Goal: Find specific page/section

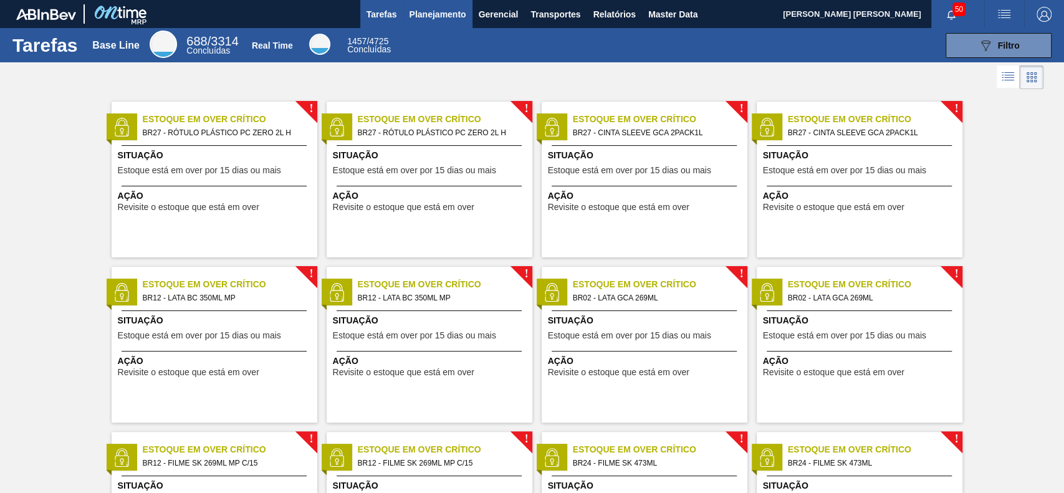
click at [427, 6] on button "Planejamento" at bounding box center [437, 14] width 69 height 28
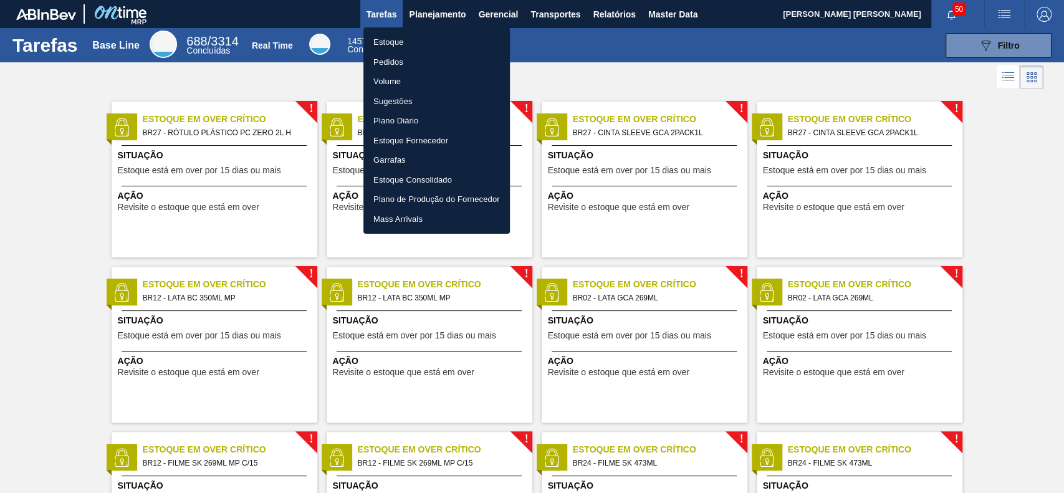
click at [378, 42] on li "Estoque" at bounding box center [436, 42] width 147 height 20
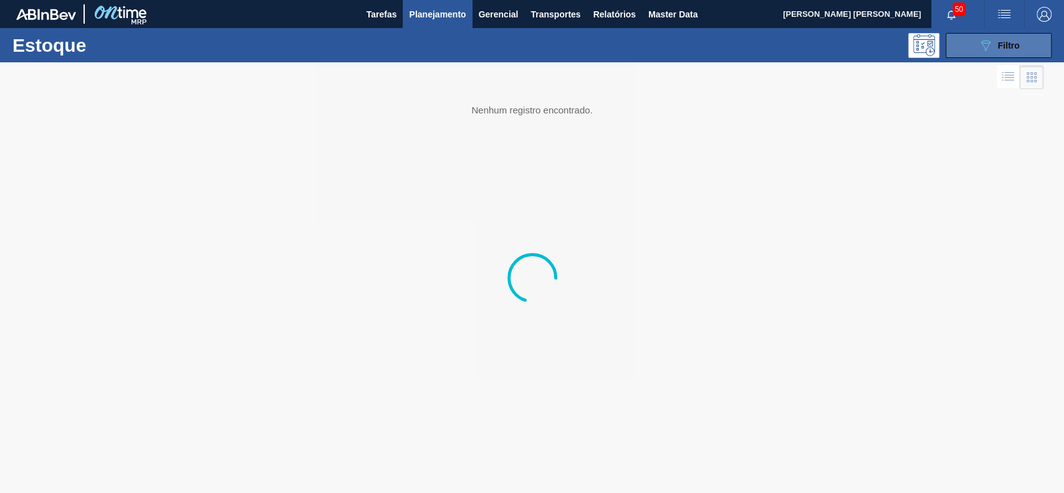
click at [953, 42] on button "089F7B8B-B2A5-4AFE-B5C0-19BA573D28AC Filtro" at bounding box center [999, 45] width 106 height 25
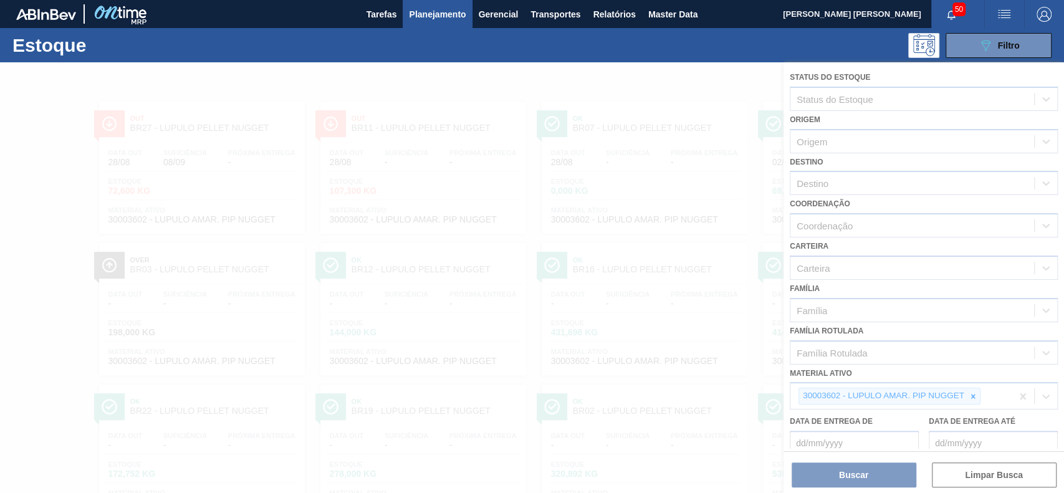
click at [980, 391] on div "30003602 - LUPULO AMAR. PIP NUGGET" at bounding box center [900, 396] width 221 height 26
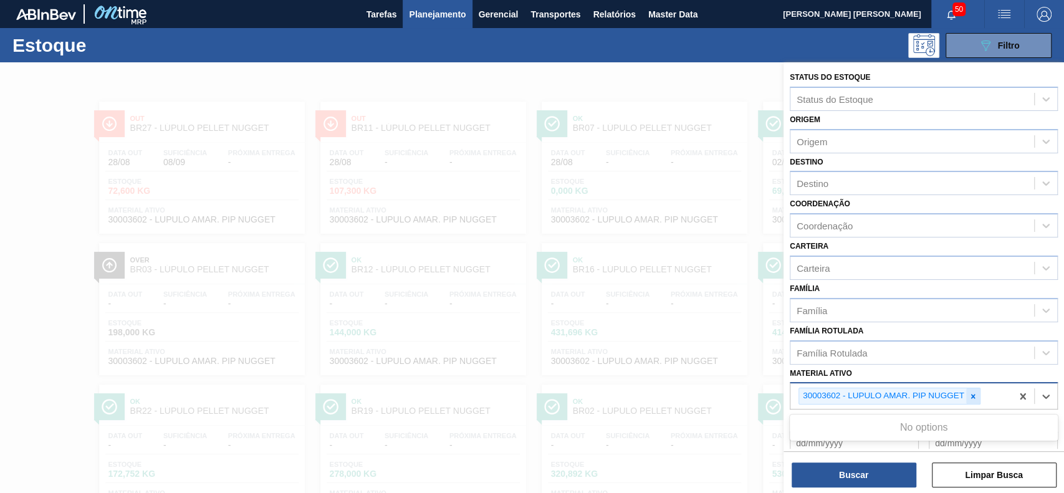
click at [974, 392] on icon at bounding box center [973, 396] width 9 height 9
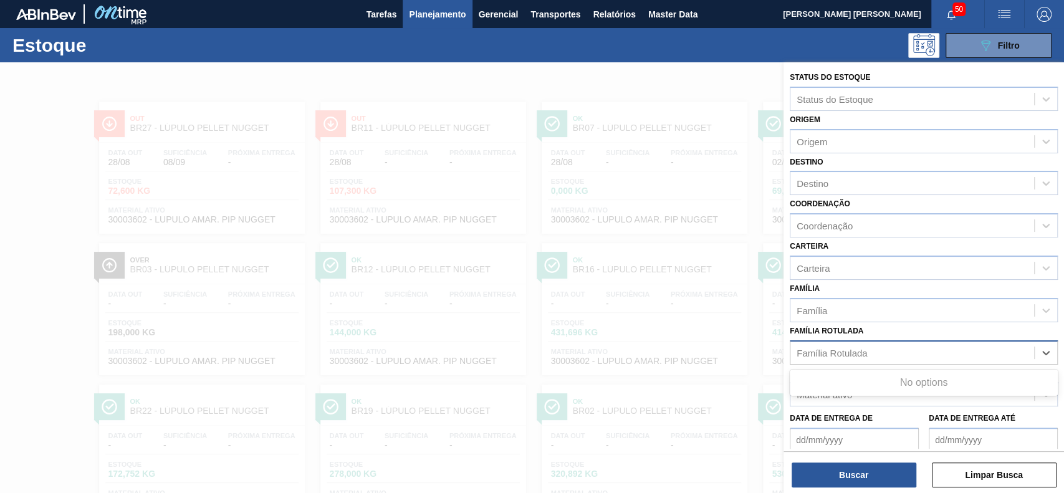
click at [955, 357] on div "Família Rotulada" at bounding box center [912, 352] width 244 height 18
type Rotulada "pvpp des"
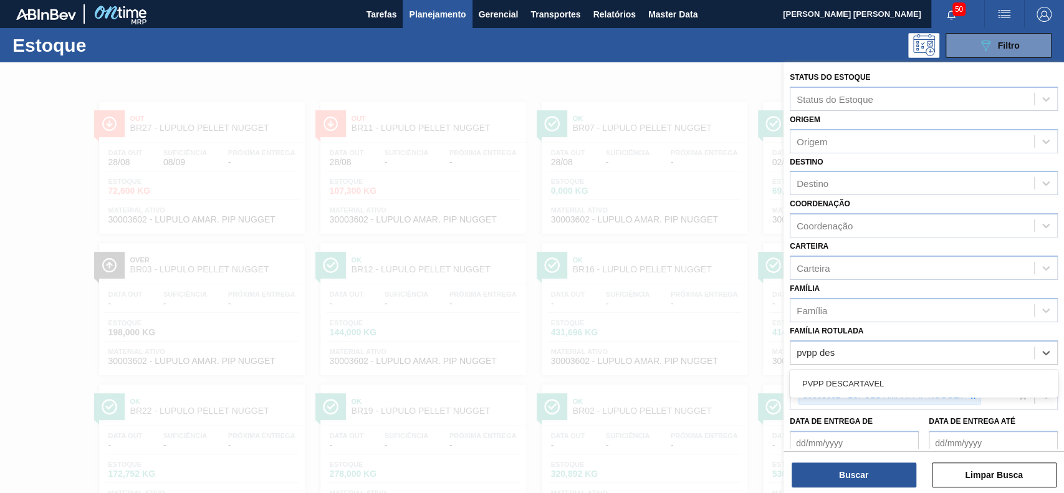
click at [978, 396] on div "PVPP DESCARTAVEL" at bounding box center [924, 384] width 268 height 28
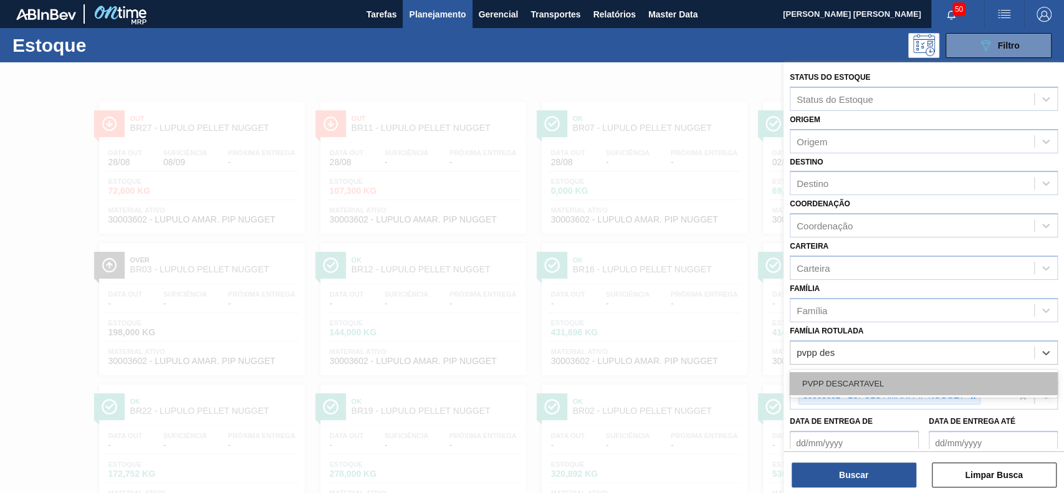
click at [978, 380] on div "PVPP DESCARTAVEL" at bounding box center [924, 383] width 268 height 23
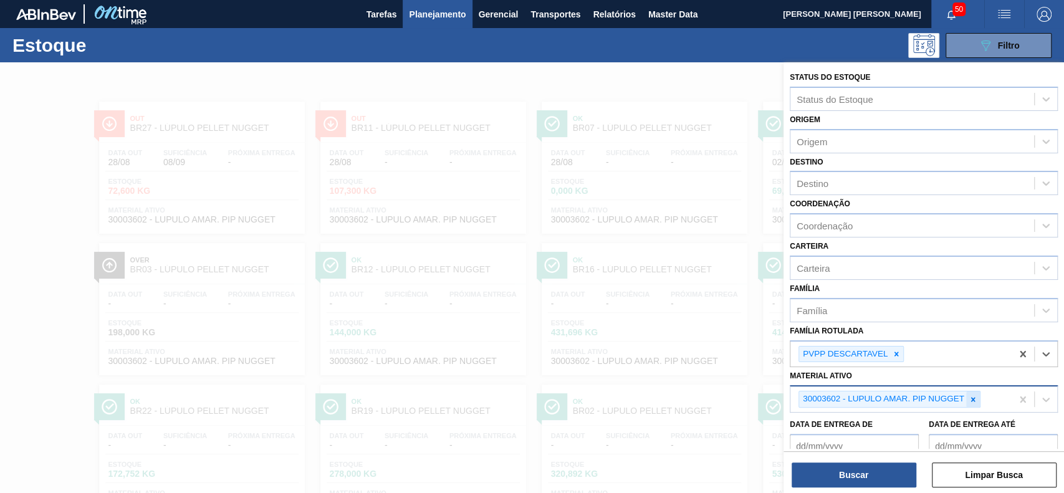
click at [971, 400] on icon at bounding box center [973, 399] width 9 height 9
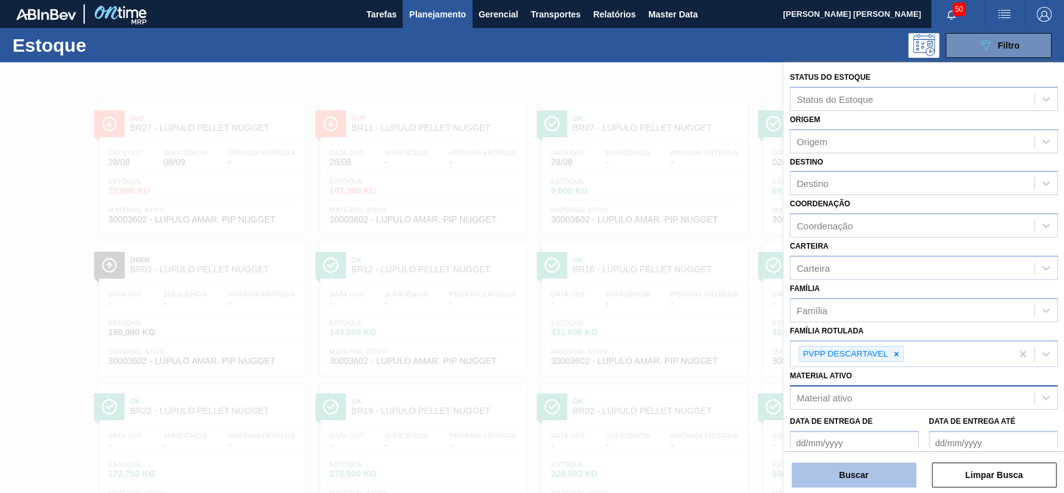
click at [865, 471] on button "Buscar" at bounding box center [854, 475] width 125 height 25
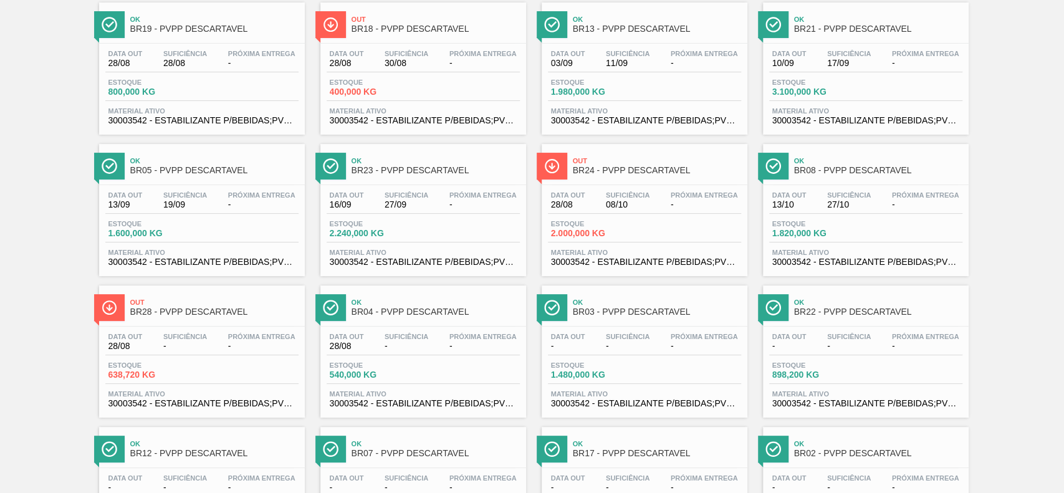
scroll to position [175, 0]
